Goal: Find specific page/section: Find specific page/section

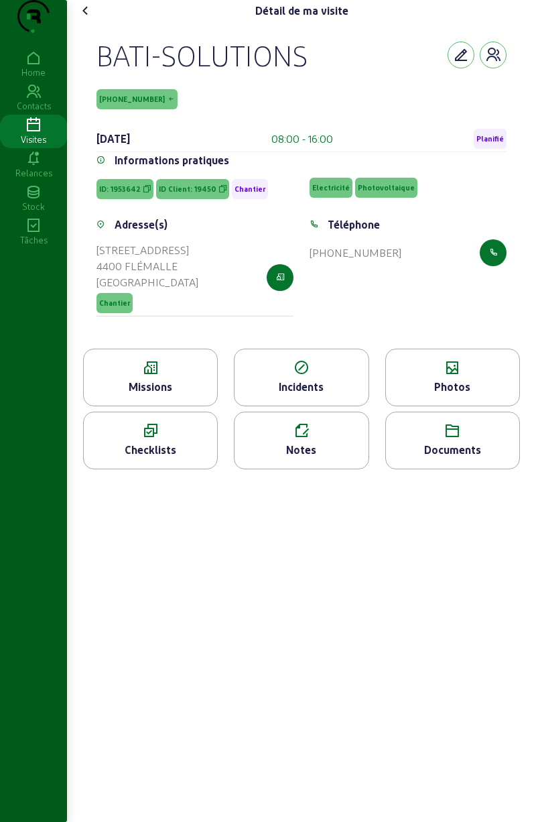
click at [168, 376] on icon at bounding box center [150, 368] width 133 height 16
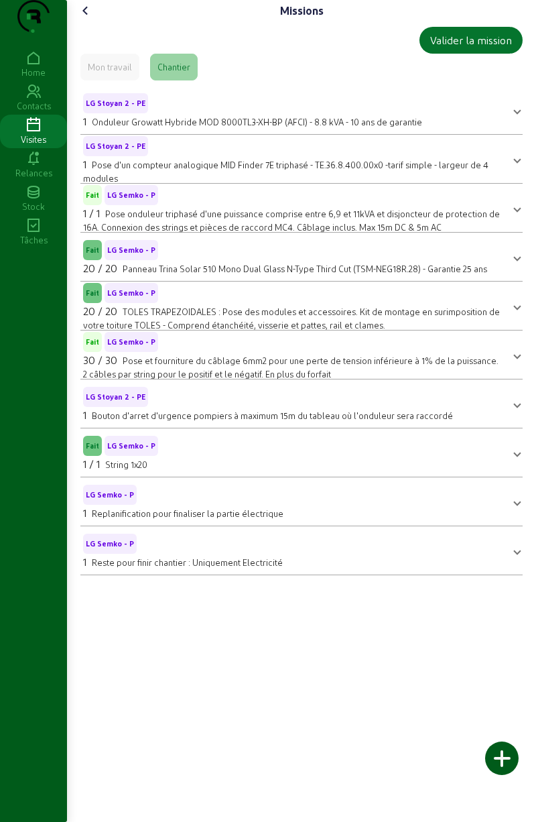
click at [516, 412] on span at bounding box center [517, 404] width 5 height 16
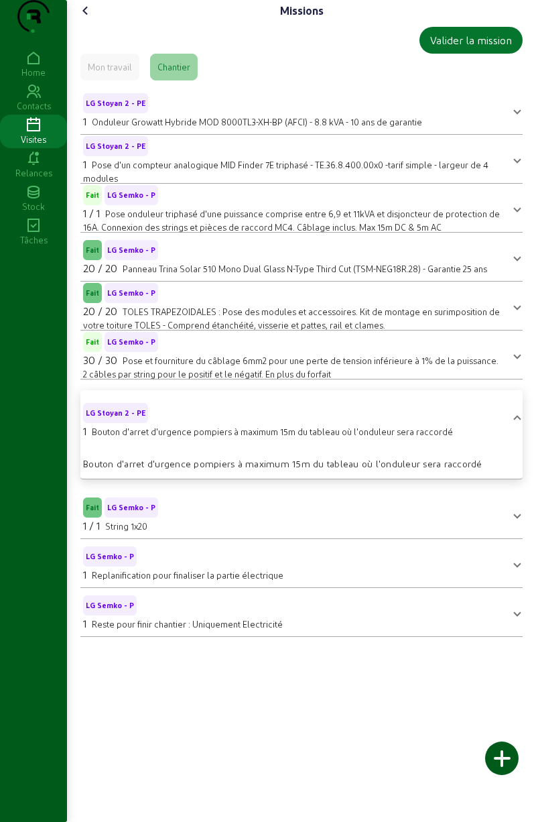
click at [512, 434] on span "LG Stoyan 2 - PE 1 Bouton d'arret d'urgence pompiers à maximum 15m du tableau o…" at bounding box center [299, 419] width 432 height 39
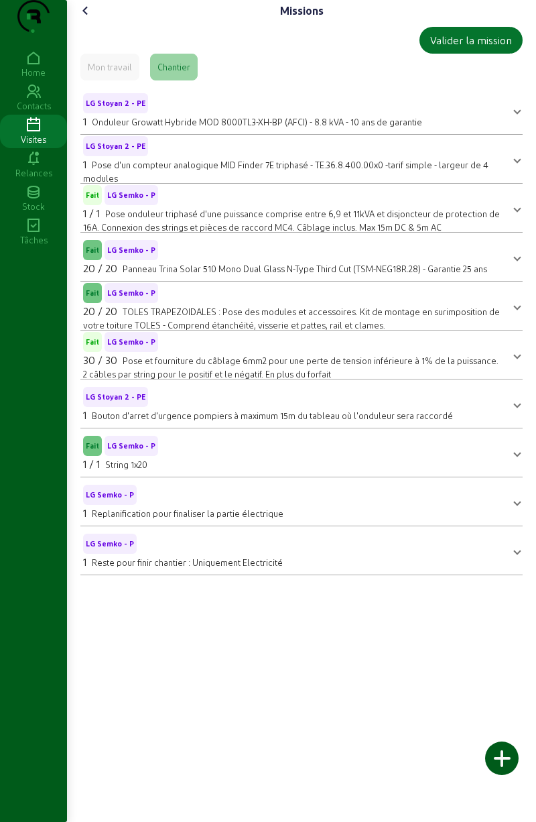
click at [91, 19] on icon at bounding box center [86, 11] width 16 height 16
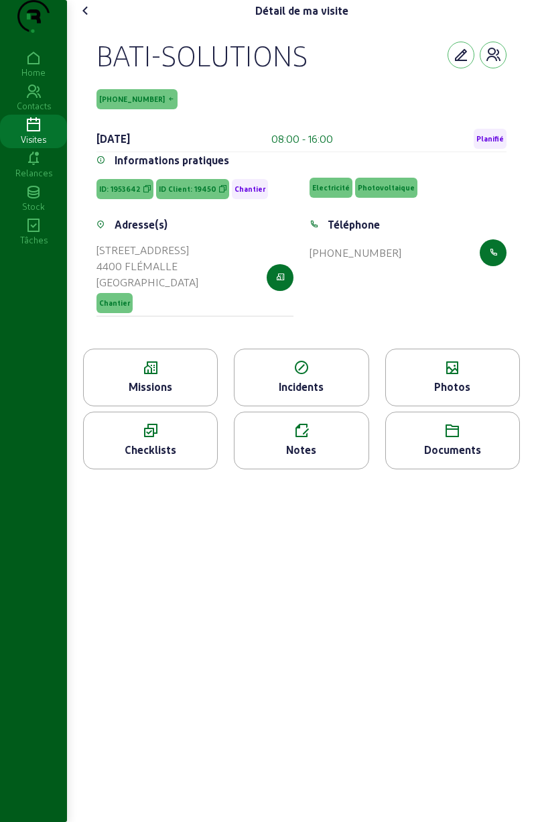
click at [464, 376] on icon at bounding box center [452, 368] width 133 height 16
